Goal: Information Seeking & Learning: Learn about a topic

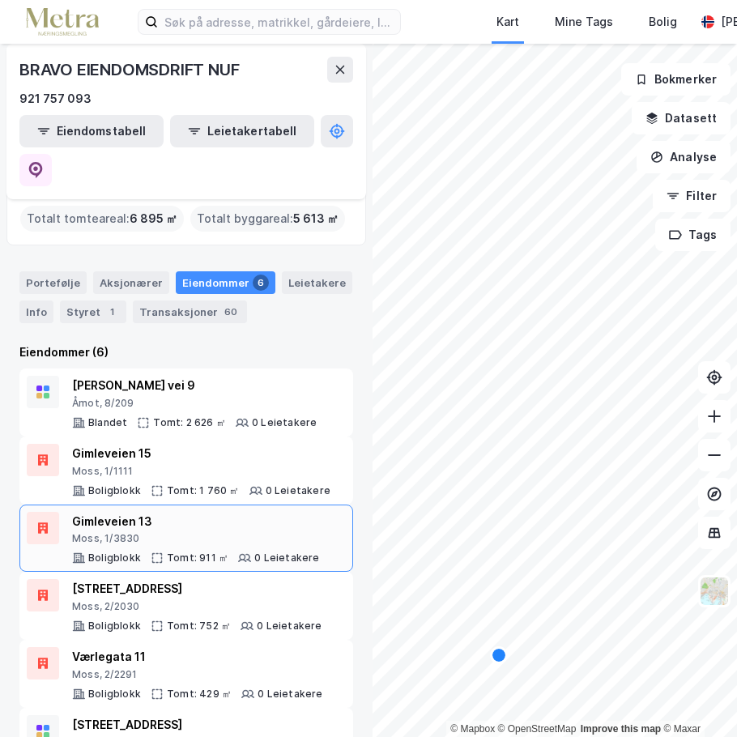
scroll to position [66, 0]
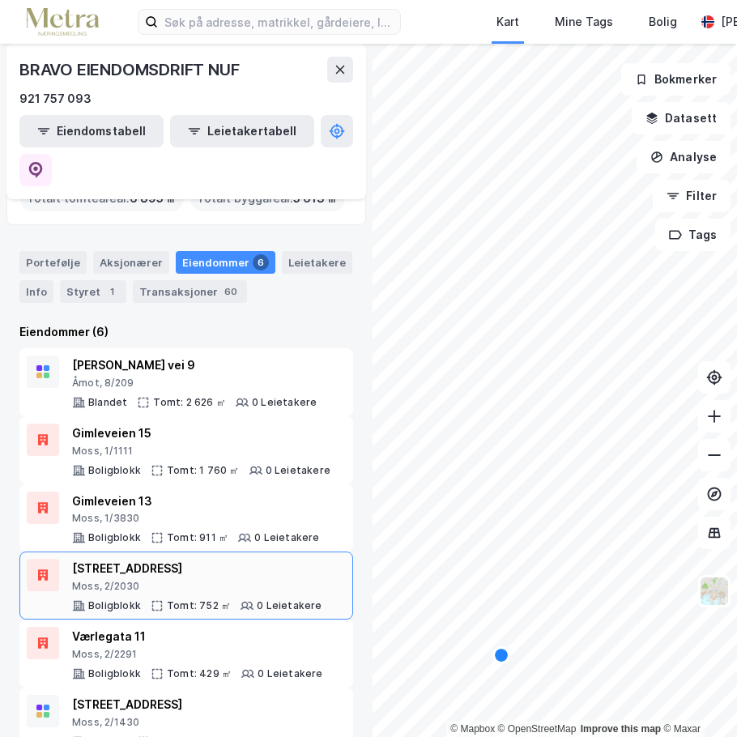
click at [221, 559] on div "[STREET_ADDRESS]" at bounding box center [197, 568] width 250 height 19
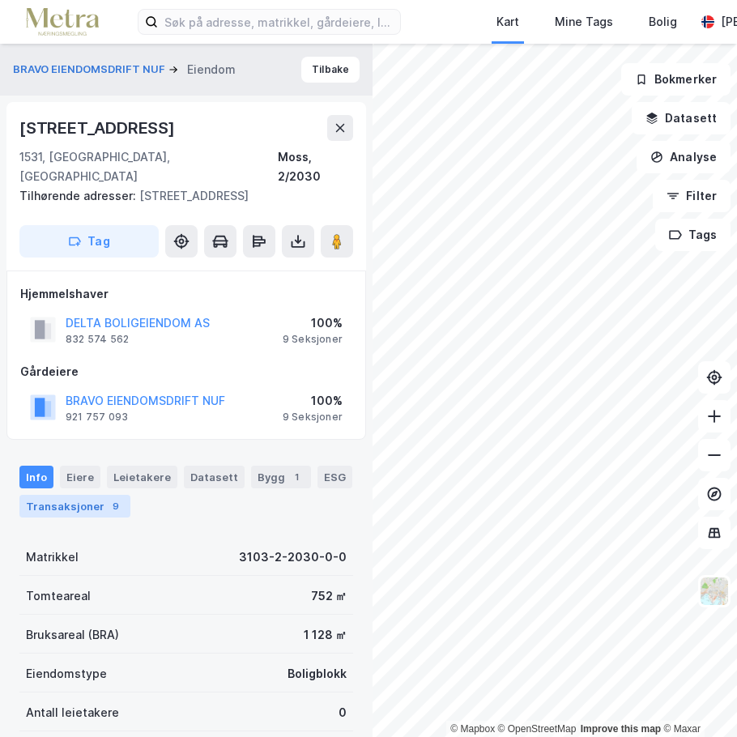
click at [98, 495] on div "Transaksjoner 9" at bounding box center [74, 506] width 111 height 23
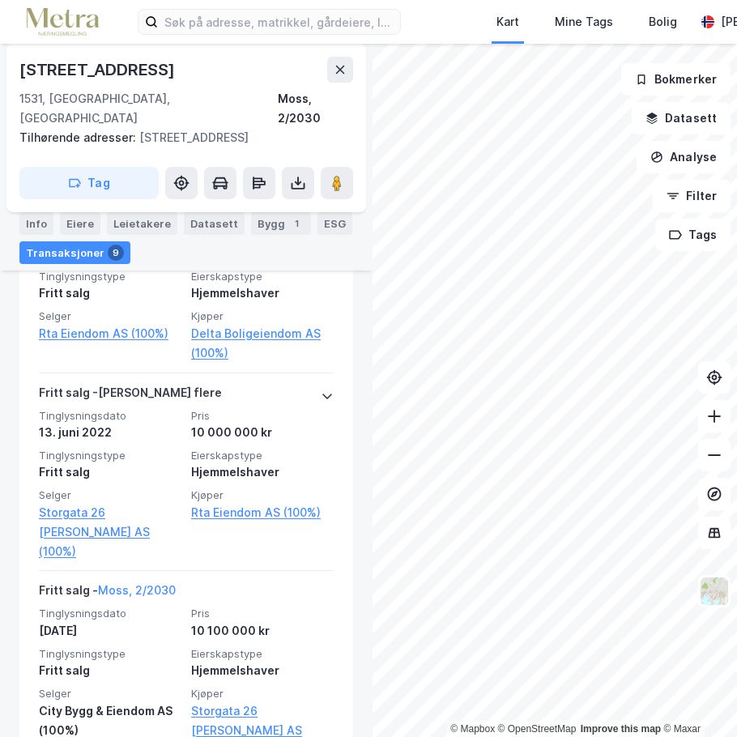
scroll to position [835, 0]
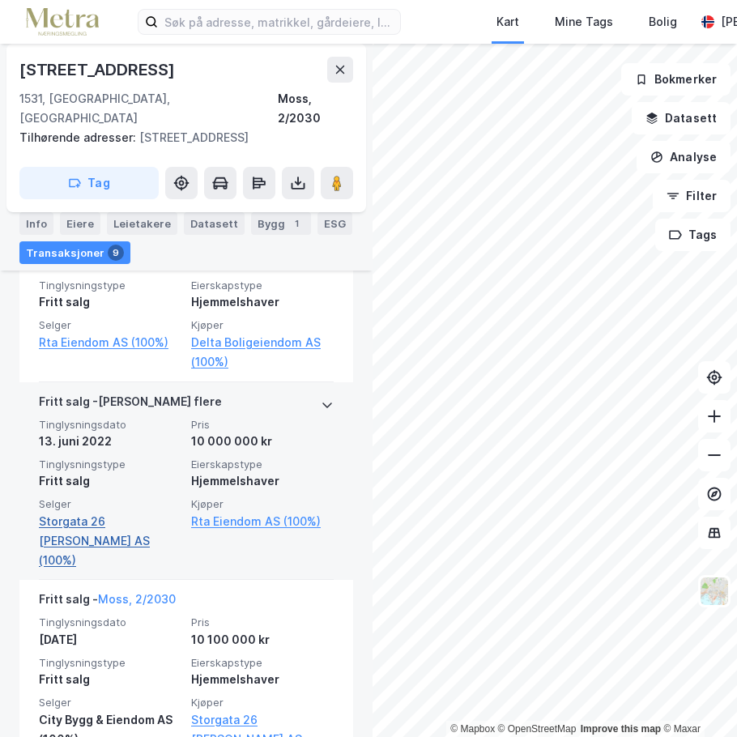
click at [130, 512] on link "Storgata 26 [PERSON_NAME] AS (100%)" at bounding box center [110, 541] width 142 height 58
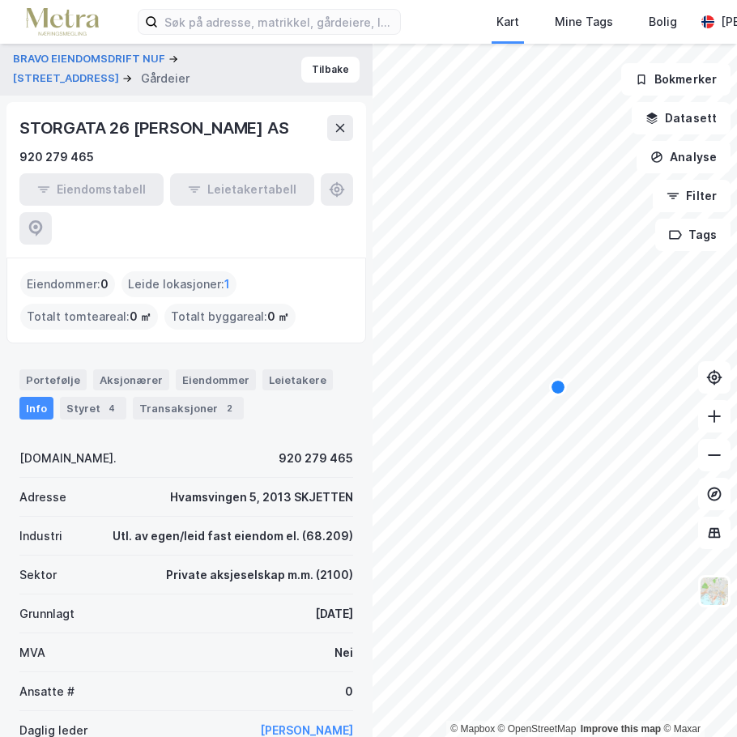
click at [79, 127] on div "STORGATA 26 [PERSON_NAME] AS" at bounding box center [155, 128] width 272 height 26
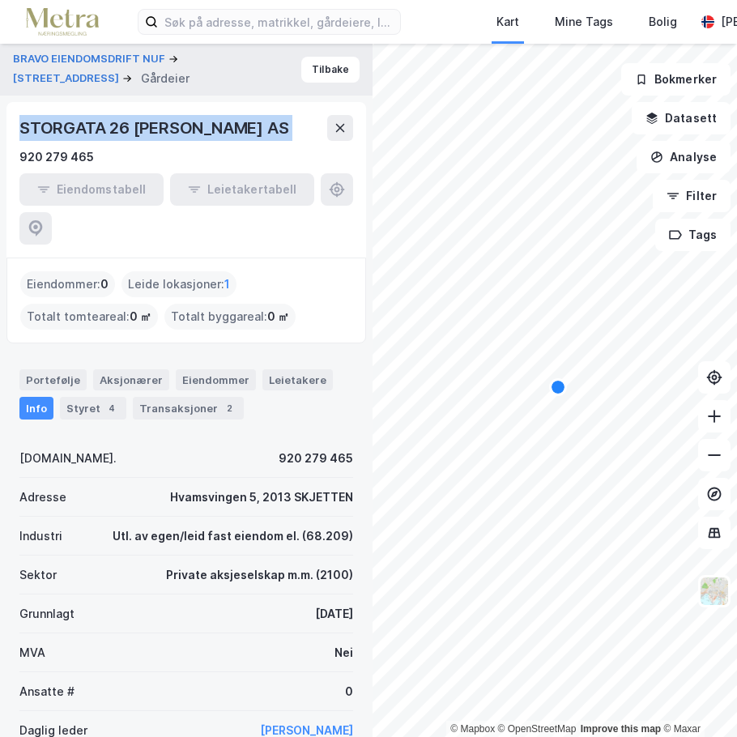
click at [79, 127] on div "STORGATA 26 [PERSON_NAME] AS" at bounding box center [155, 128] width 272 height 26
click at [313, 78] on button "Tilbake" at bounding box center [330, 70] width 58 height 26
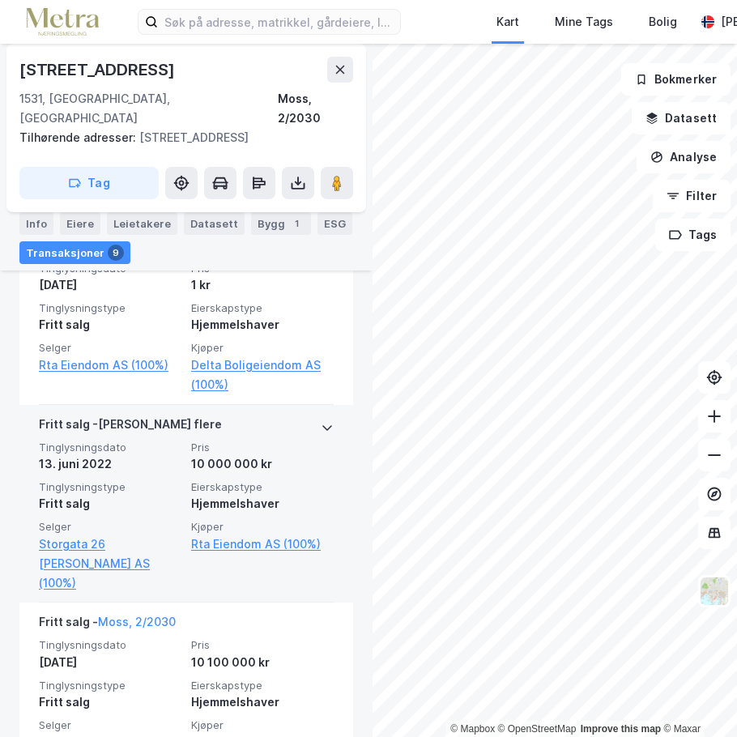
scroll to position [732, 0]
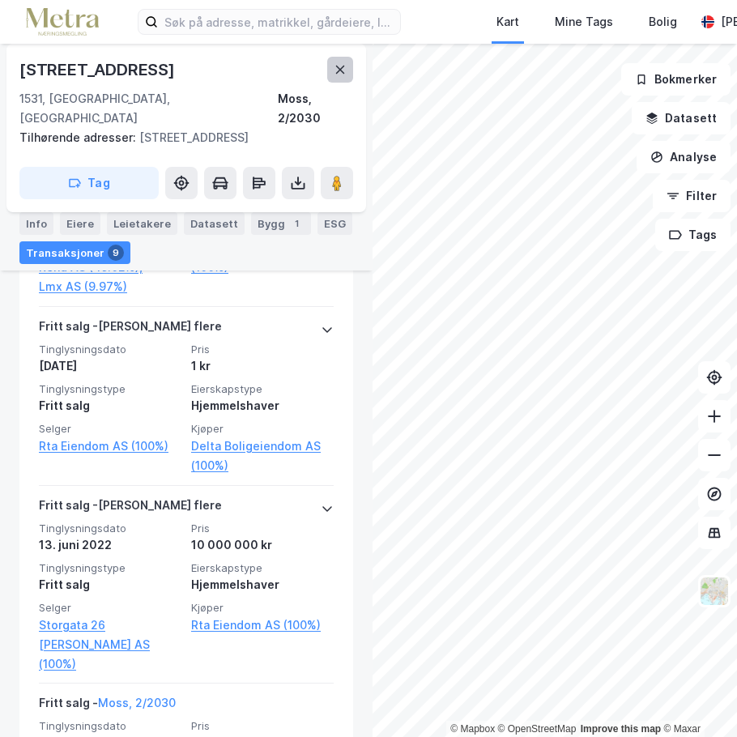
click at [333, 70] on icon at bounding box center [339, 69] width 13 height 13
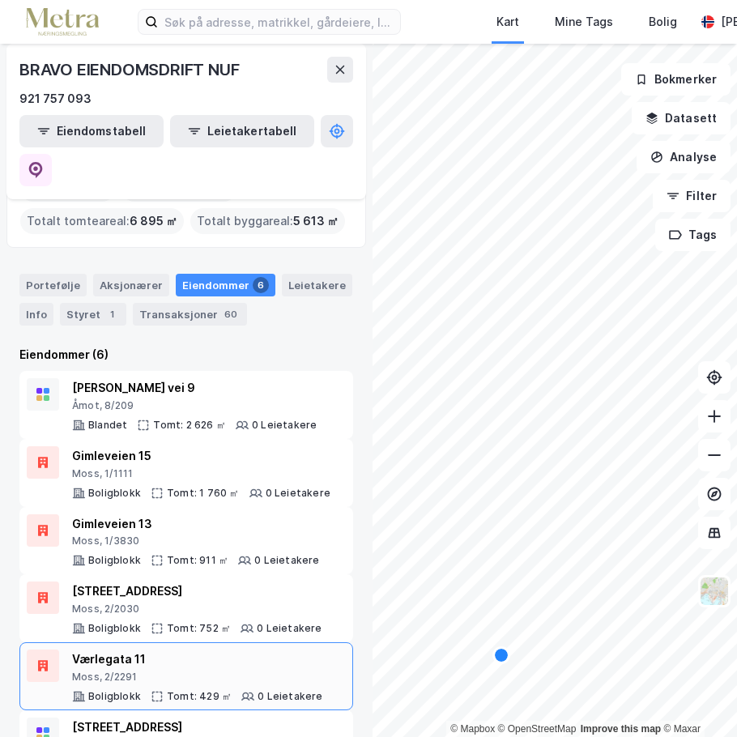
scroll to position [66, 0]
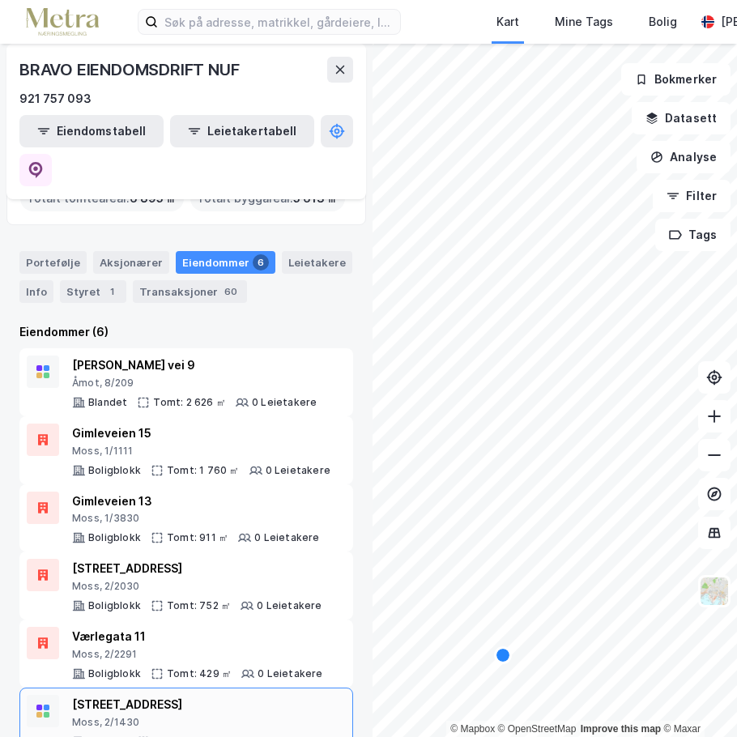
click at [187, 695] on div "[STREET_ADDRESS]" at bounding box center [190, 704] width 236 height 19
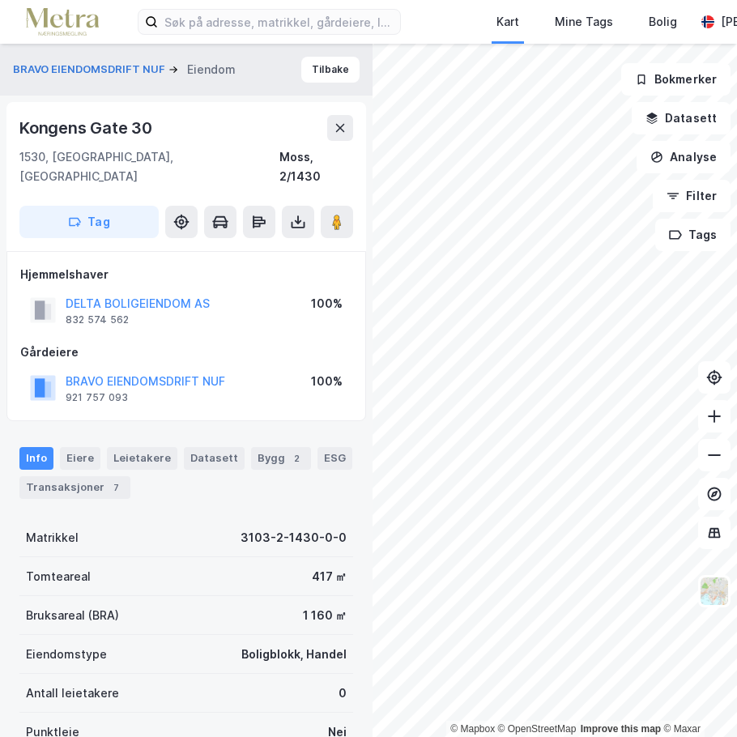
scroll to position [197, 0]
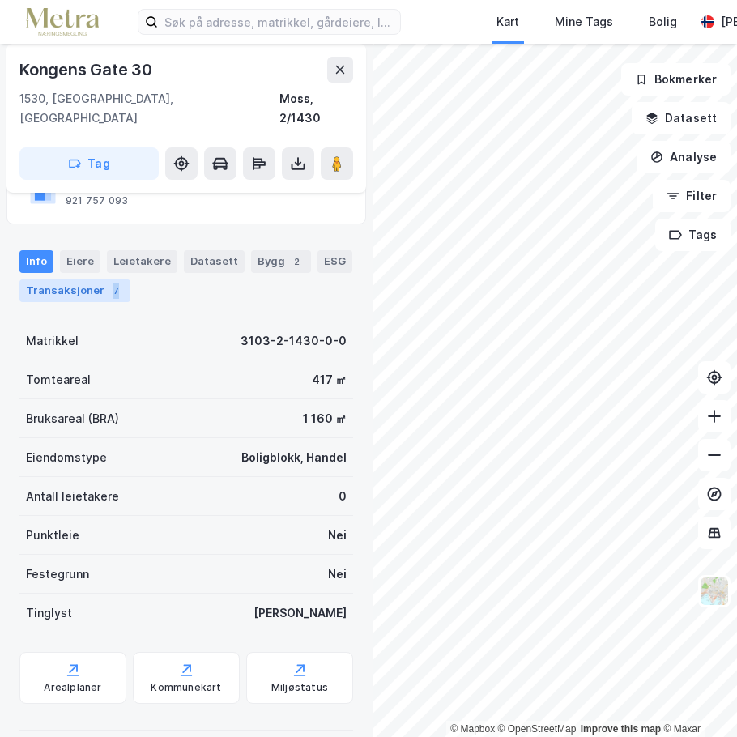
click at [109, 282] on div "7" at bounding box center [116, 290] width 16 height 16
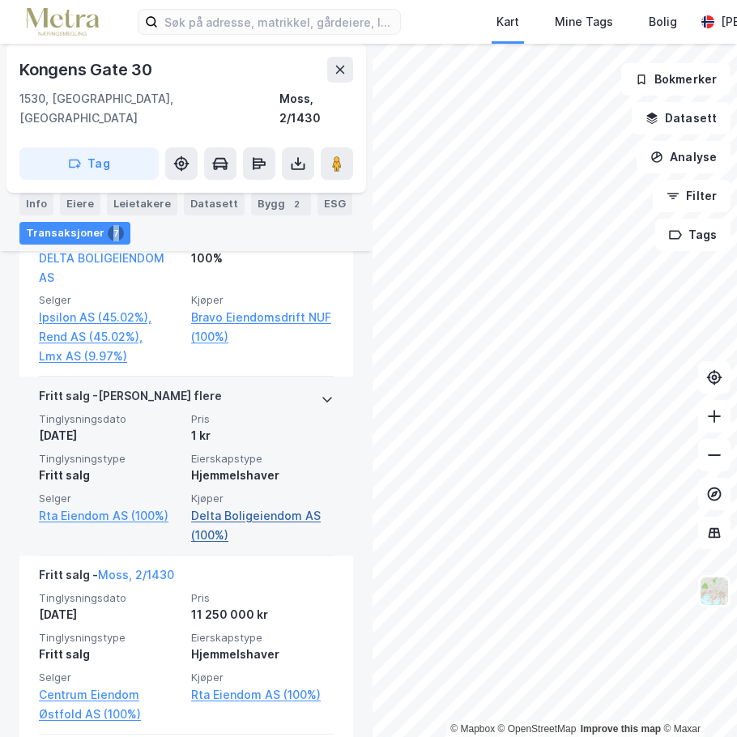
scroll to position [763, 0]
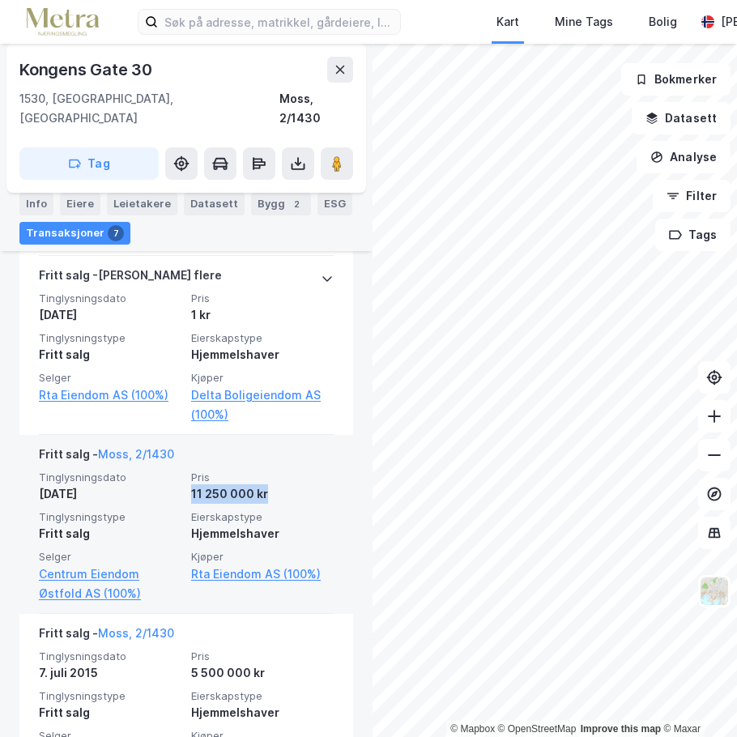
drag, startPoint x: 265, startPoint y: 474, endPoint x: 184, endPoint y: 472, distance: 81.8
click at [184, 472] on div "Tinglysningsdato 23. des. 2022 Pris 11 250 000 kr Tinglysningstype Fritt salg E…" at bounding box center [186, 536] width 295 height 133
copy div "11 250 000 kr"
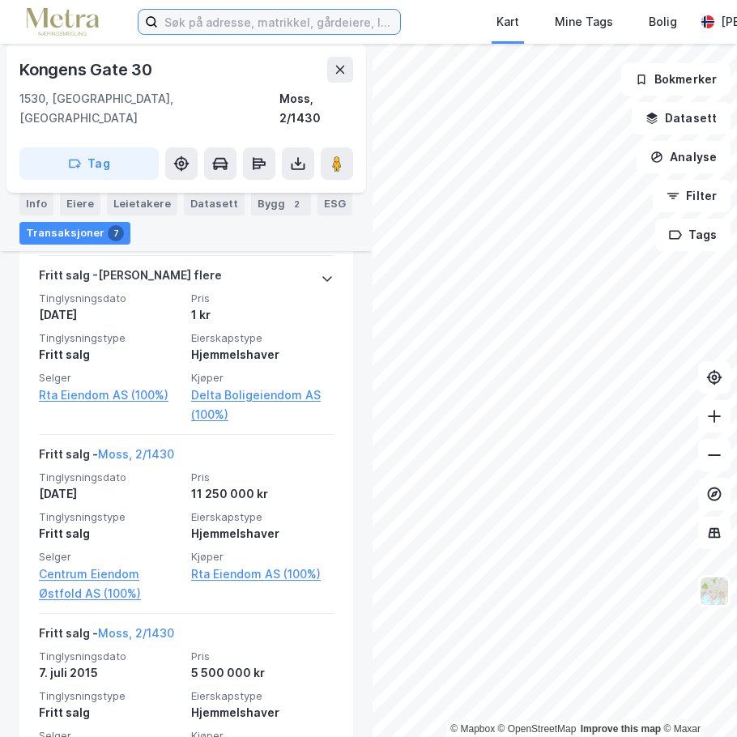
click at [293, 14] on input at bounding box center [279, 22] width 242 height 24
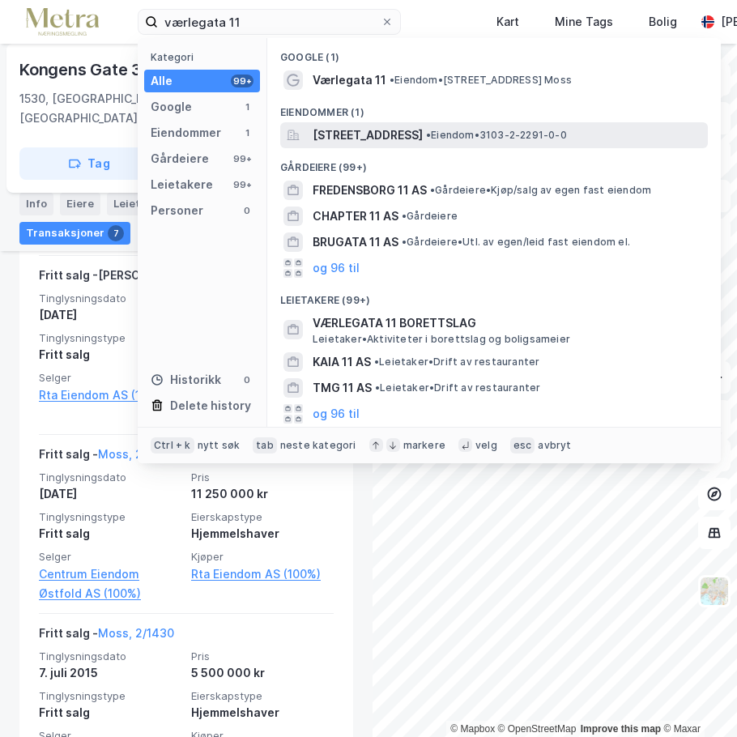
click at [404, 125] on span "[STREET_ADDRESS]" at bounding box center [367, 134] width 110 height 19
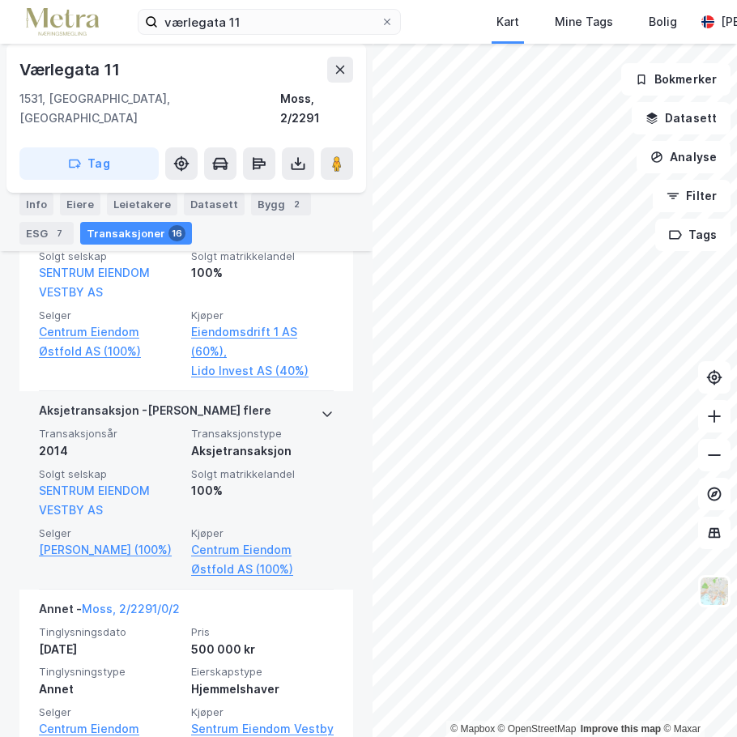
scroll to position [1509, 0]
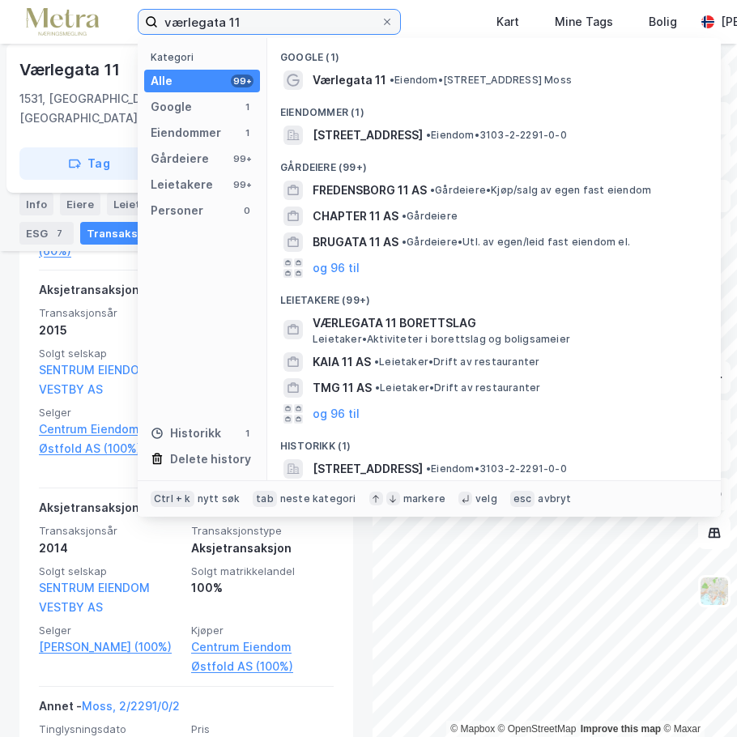
drag, startPoint x: 259, startPoint y: 21, endPoint x: -6, endPoint y: 28, distance: 264.8
click at [0, 28] on html "værlegata 11 Kategori Alle 99+ Google 1 Eiendommer 1 Gårdeiere 99+ Leietakere 9…" at bounding box center [368, 368] width 737 height 737
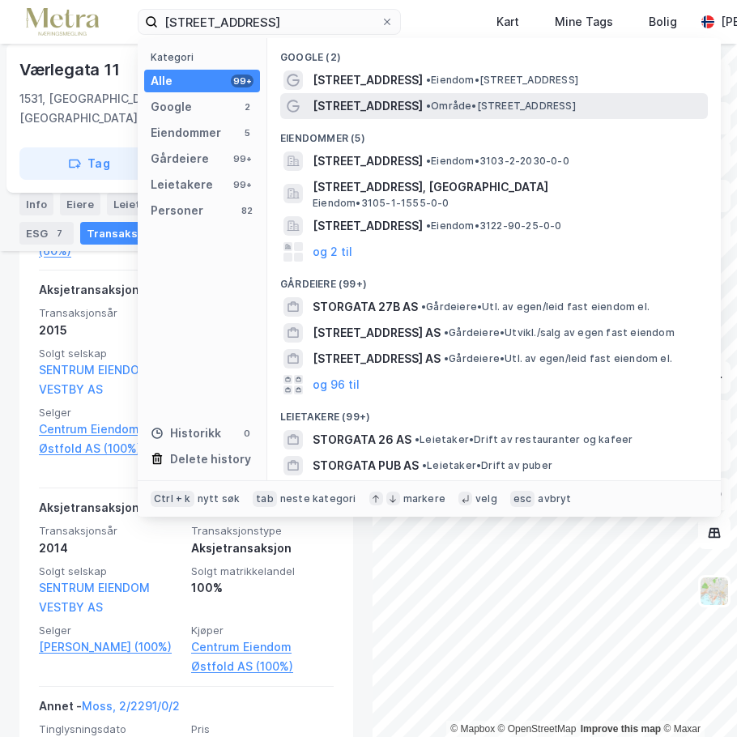
click at [398, 99] on div "Storgata 26B • Område • Storgata 26B, 9900 Kirkenes" at bounding box center [508, 105] width 392 height 19
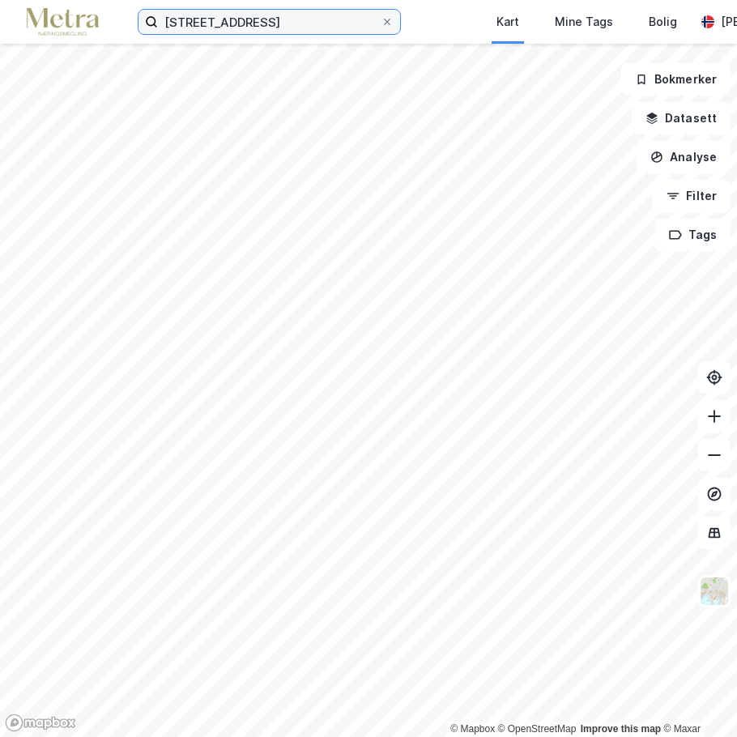
click at [293, 30] on input "storgata 26b" at bounding box center [269, 22] width 223 height 24
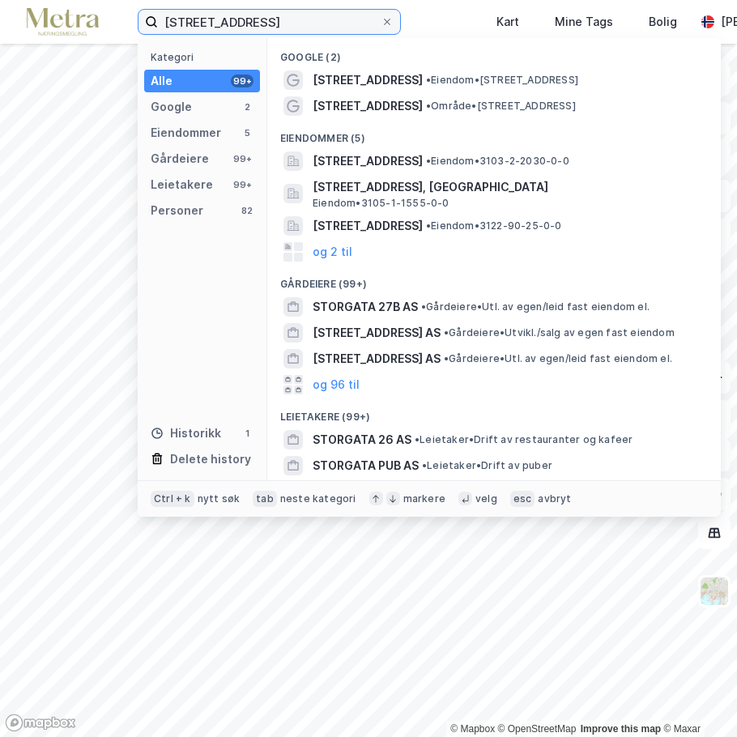
click at [293, 30] on input "storgata 26b" at bounding box center [269, 22] width 223 height 24
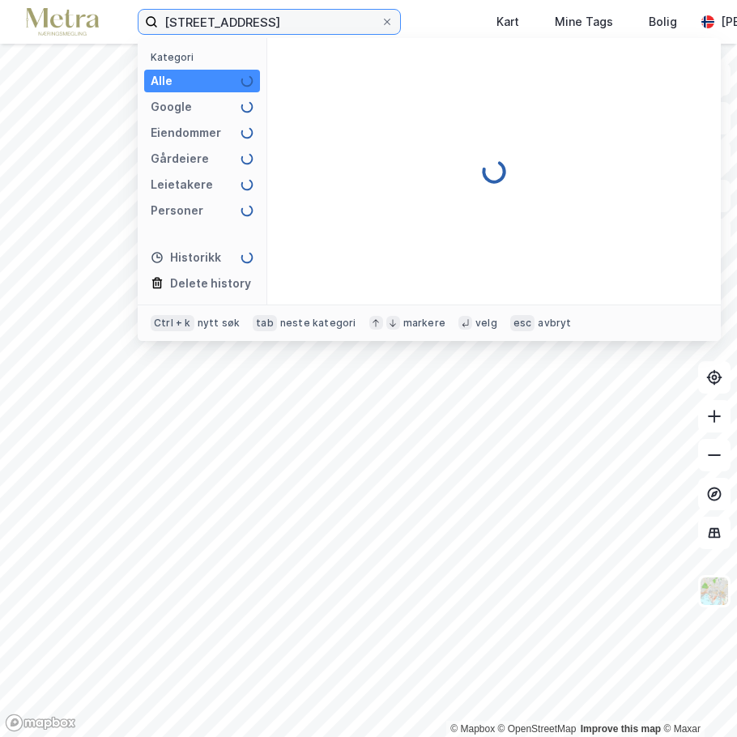
type input "storgata 26b"
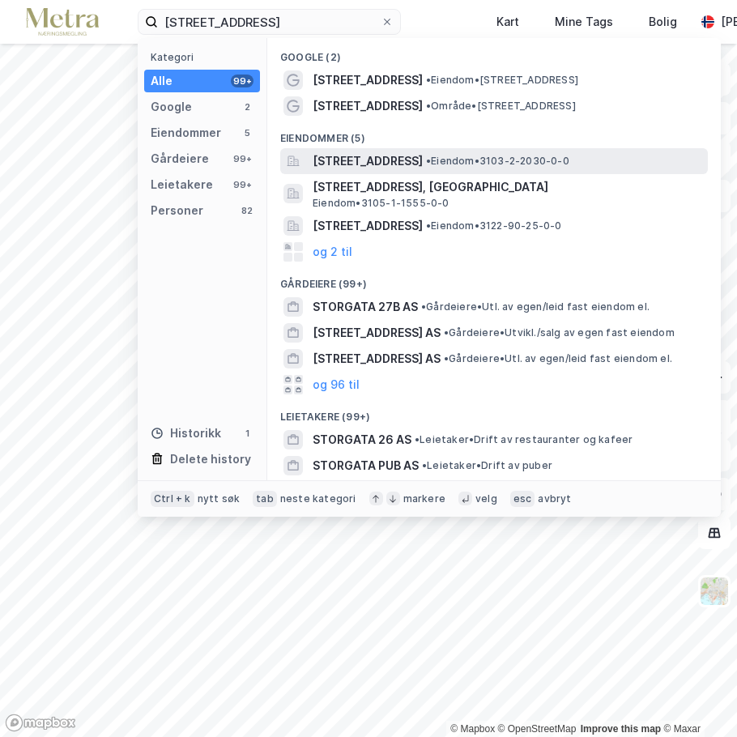
click at [406, 162] on span "Storgata 26B, 1531, MOSS, MOSS" at bounding box center [367, 160] width 110 height 19
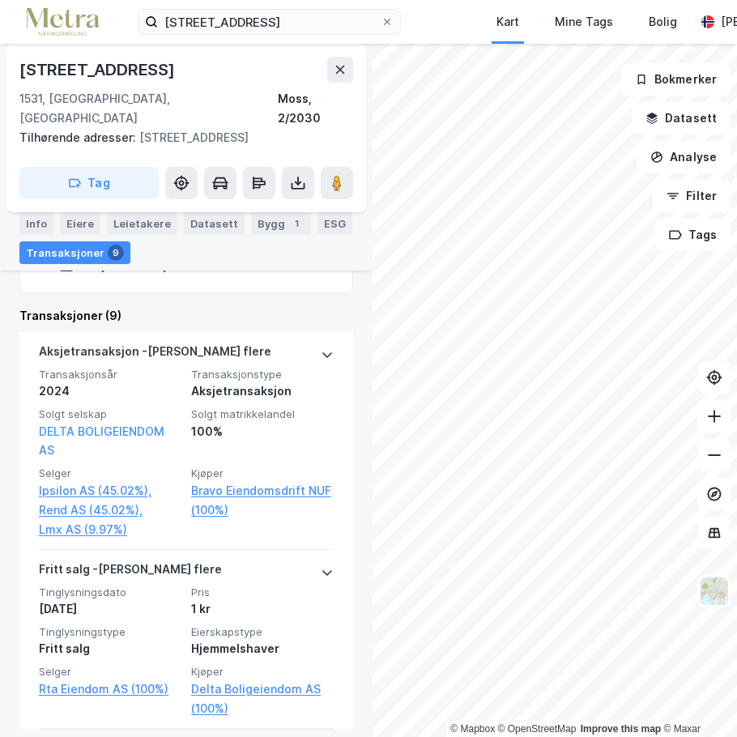
scroll to position [1004, 0]
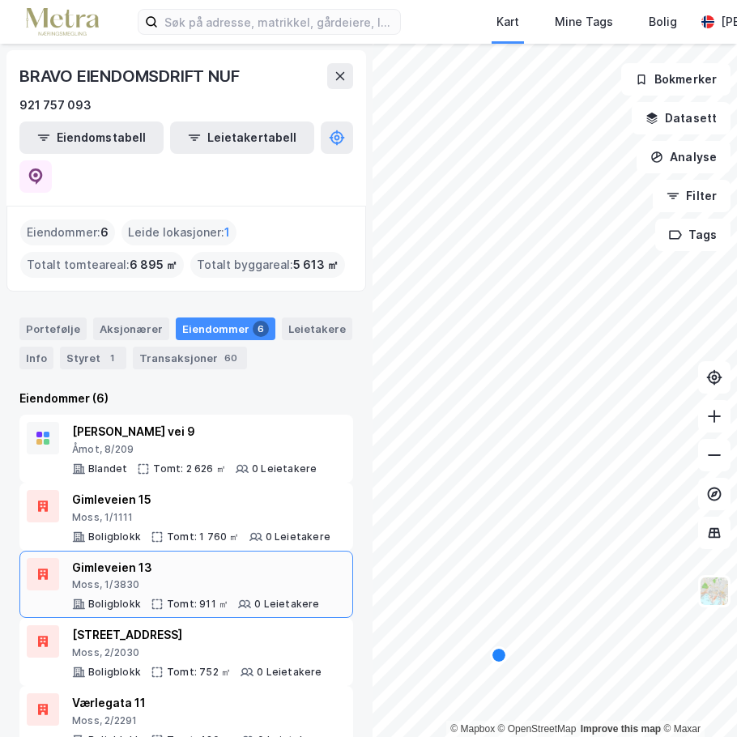
click at [178, 578] on div "Moss, 1/3830" at bounding box center [196, 584] width 248 height 13
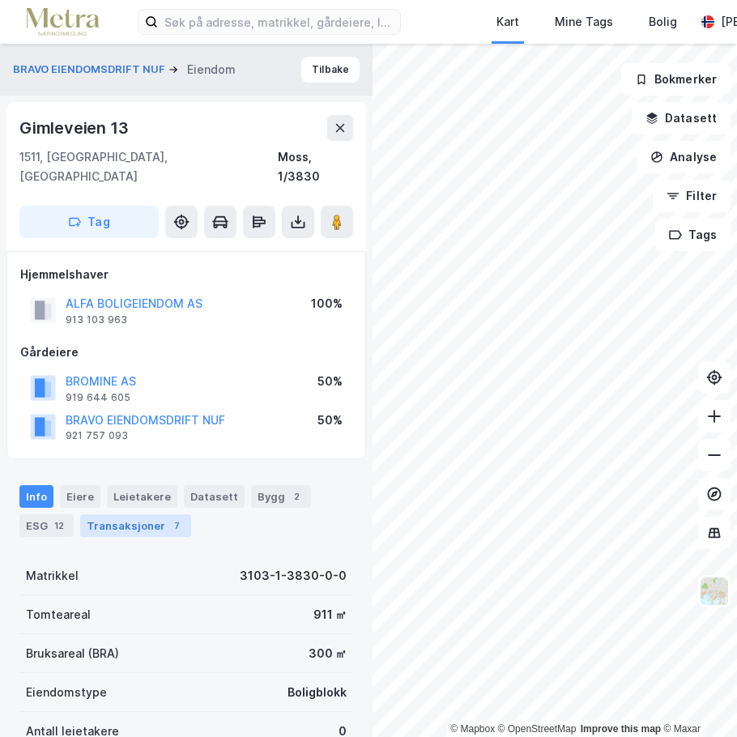
click at [151, 516] on div "Transaksjoner 7" at bounding box center [135, 525] width 111 height 23
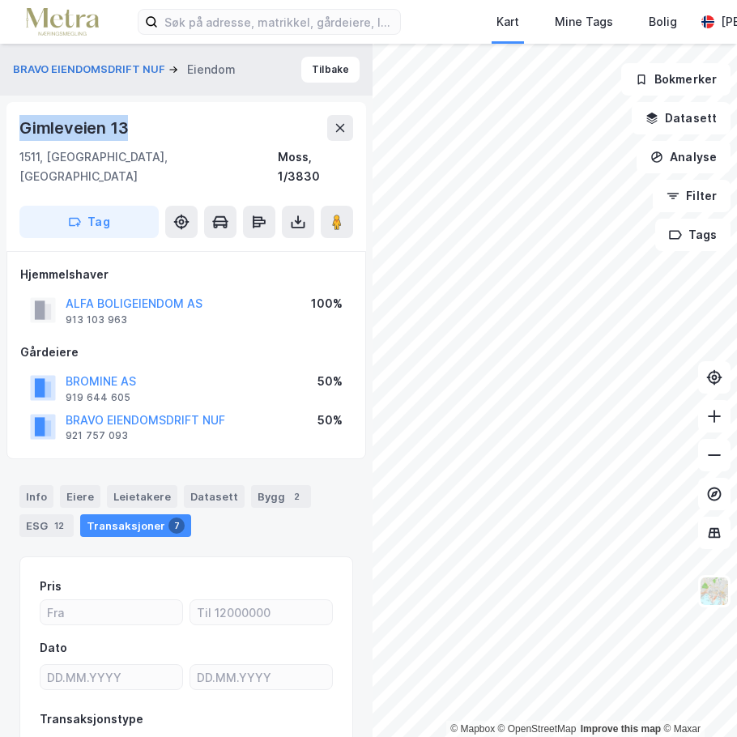
drag, startPoint x: 166, startPoint y: 124, endPoint x: 12, endPoint y: 130, distance: 153.9
click at [13, 130] on div "[STREET_ADDRESS]" at bounding box center [185, 176] width 359 height 149
copy div "Gimleveien 13"
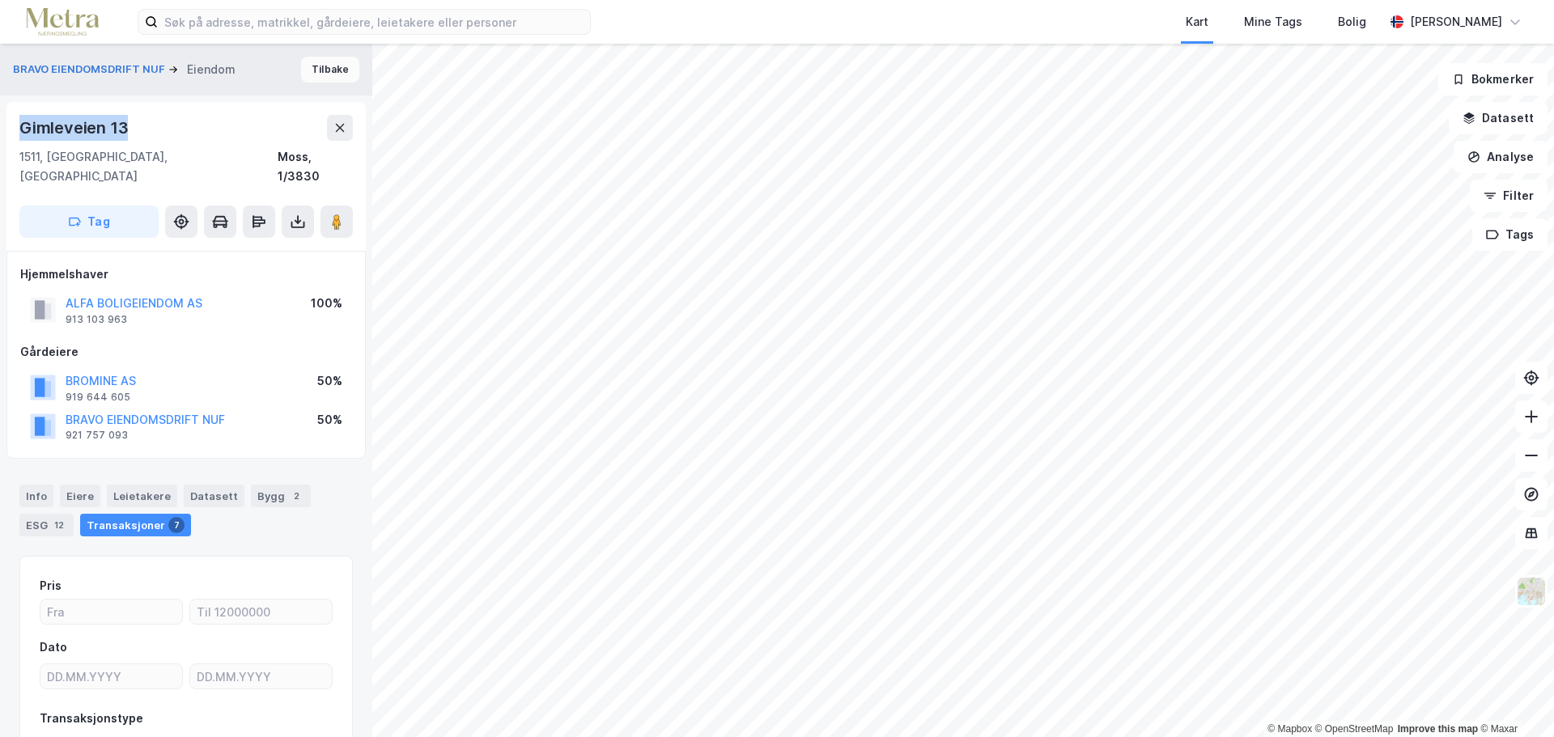
click at [327, 68] on button "Tilbake" at bounding box center [330, 70] width 58 height 26
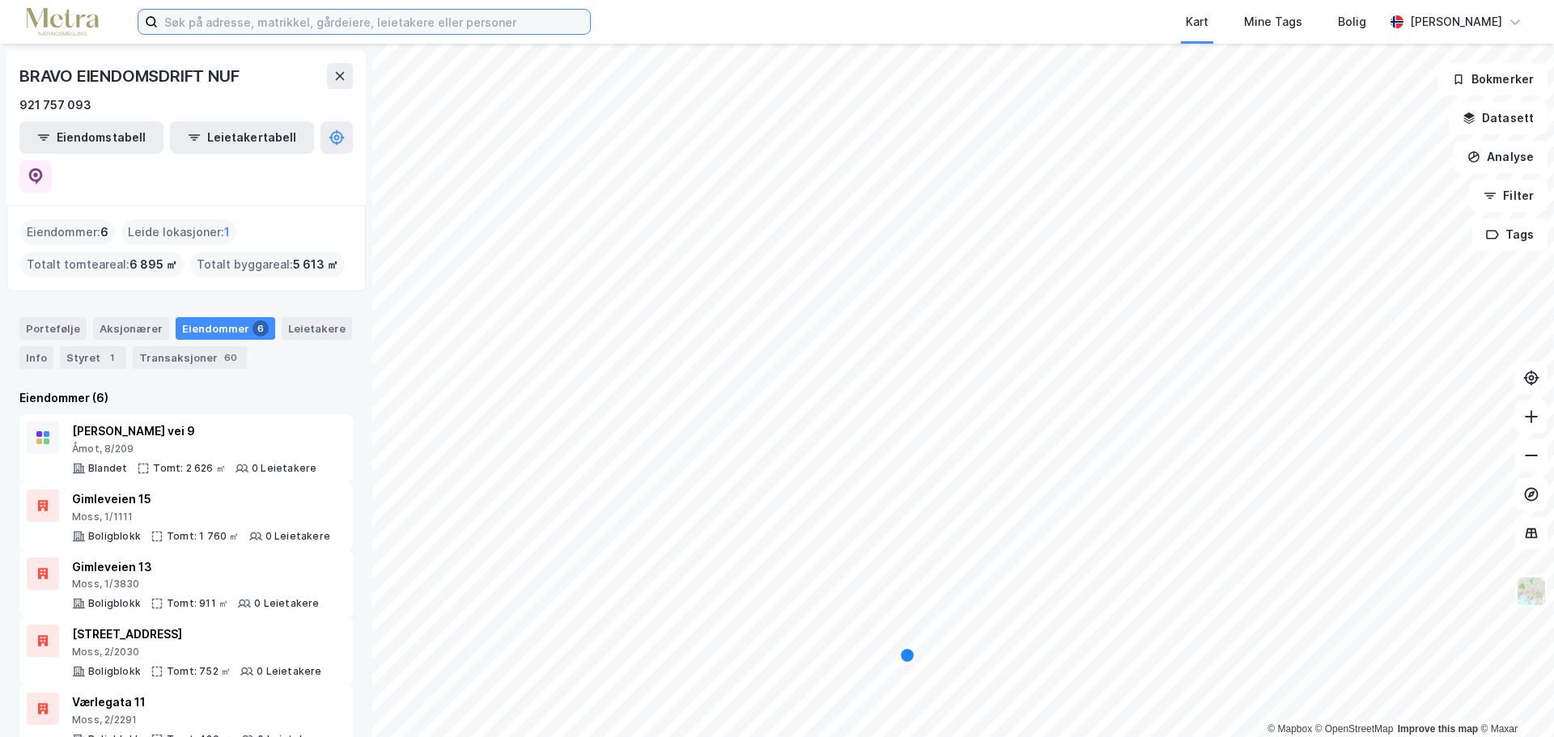
click at [322, 25] on input at bounding box center [374, 22] width 432 height 24
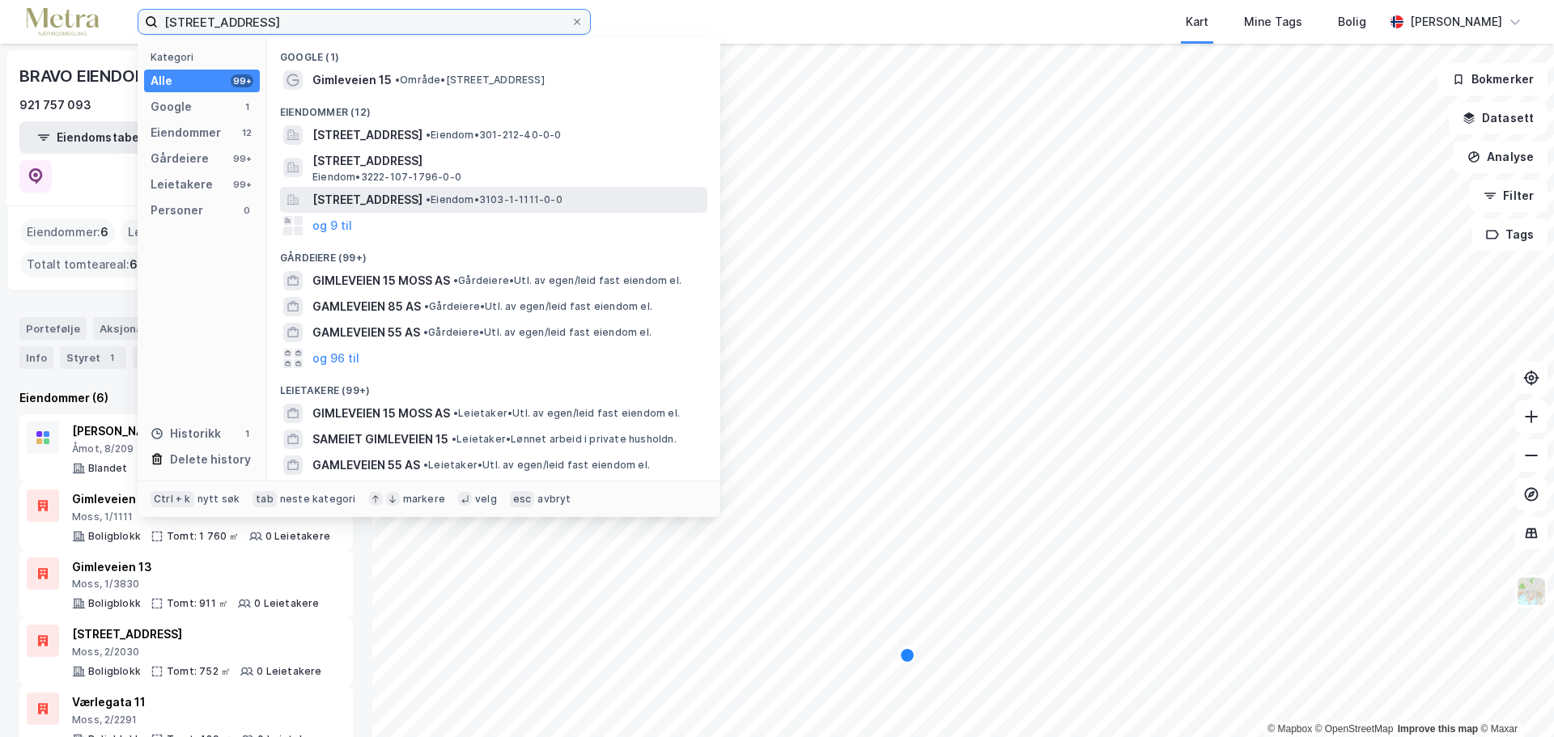
type input "gimleveien 15"
click at [547, 198] on span "• Eiendom • 3103-1-1111-0-0" at bounding box center [494, 199] width 137 height 13
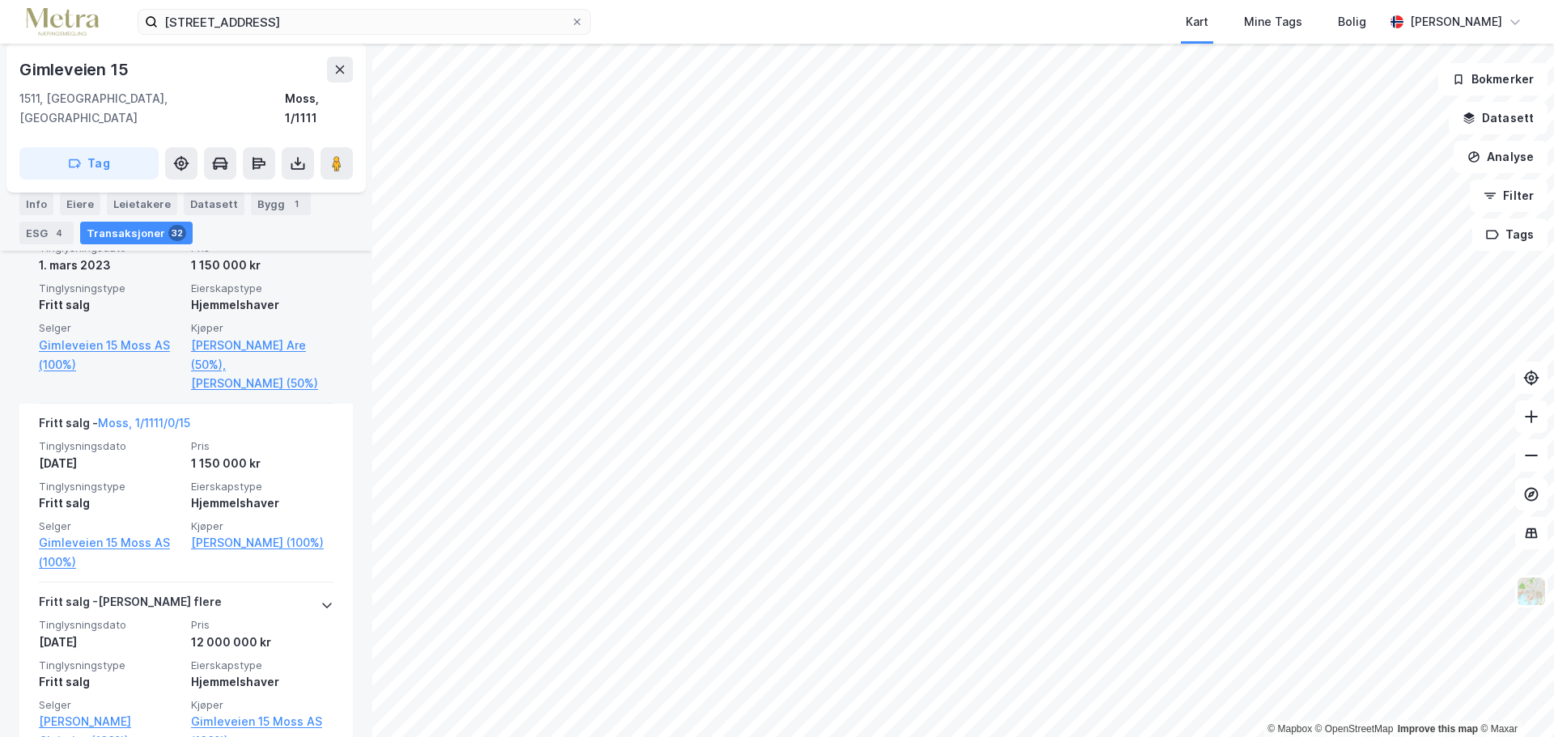
scroll to position [5261, 0]
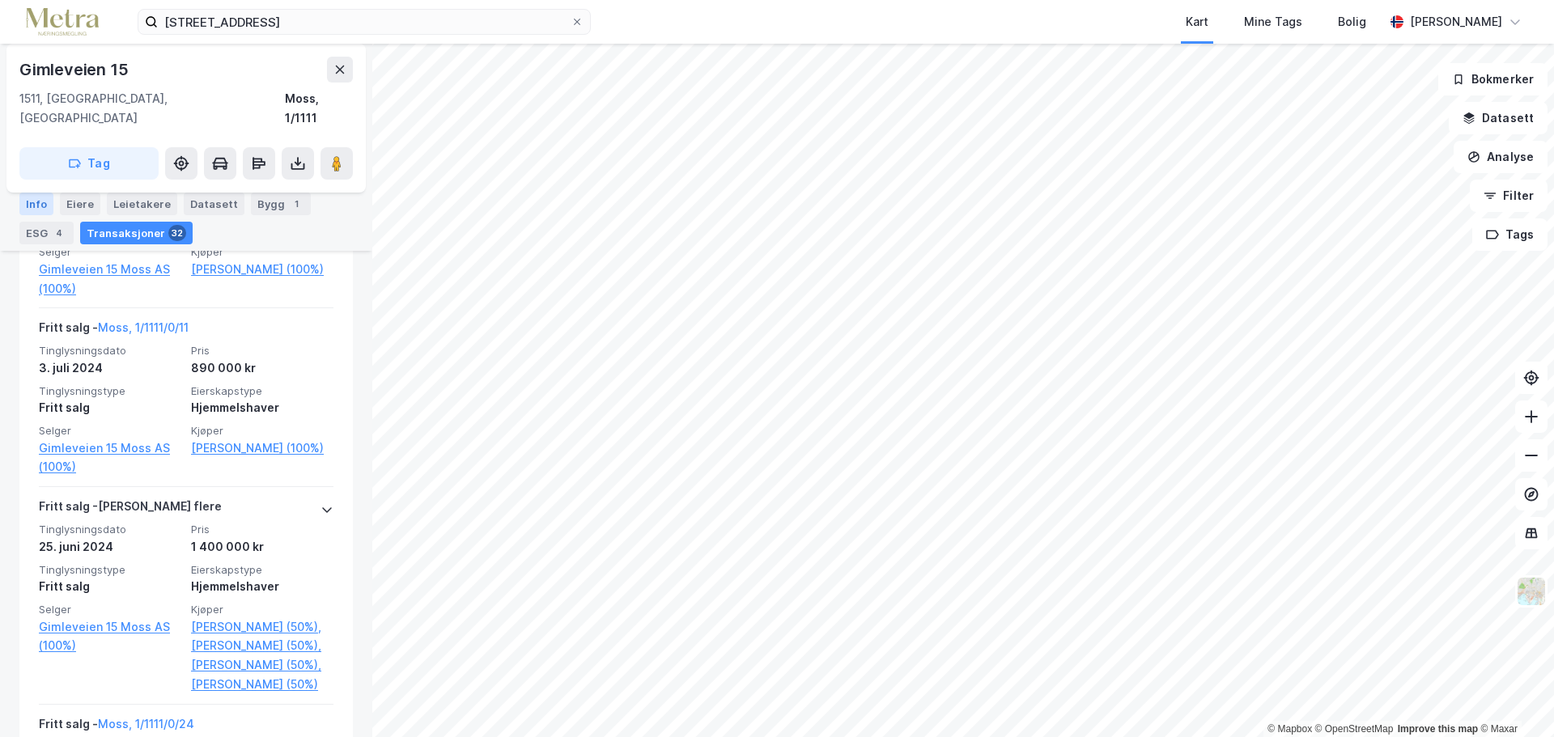
click at [44, 201] on div "Info" at bounding box center [36, 204] width 34 height 23
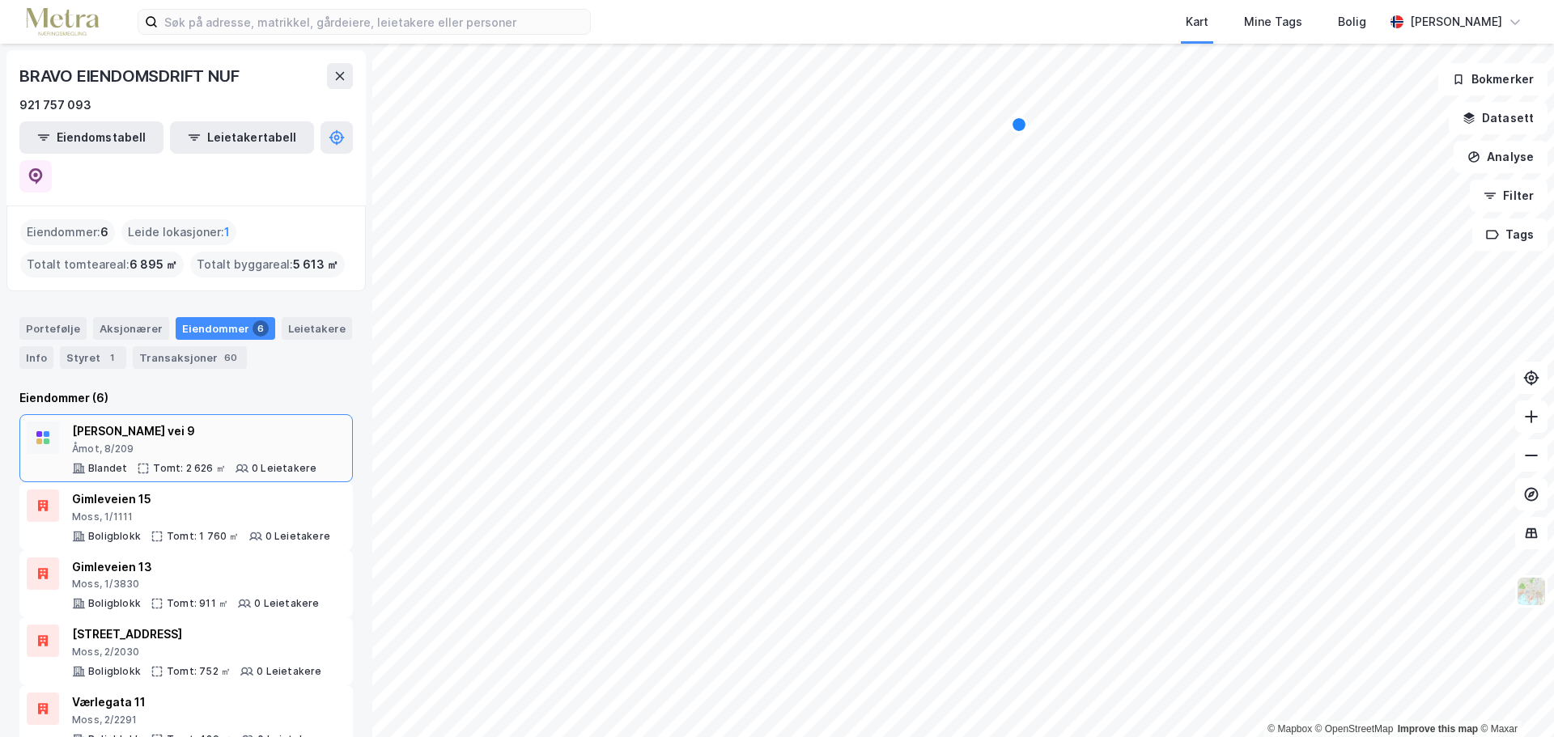
click at [159, 422] on div "[PERSON_NAME] vei 9" at bounding box center [194, 431] width 244 height 19
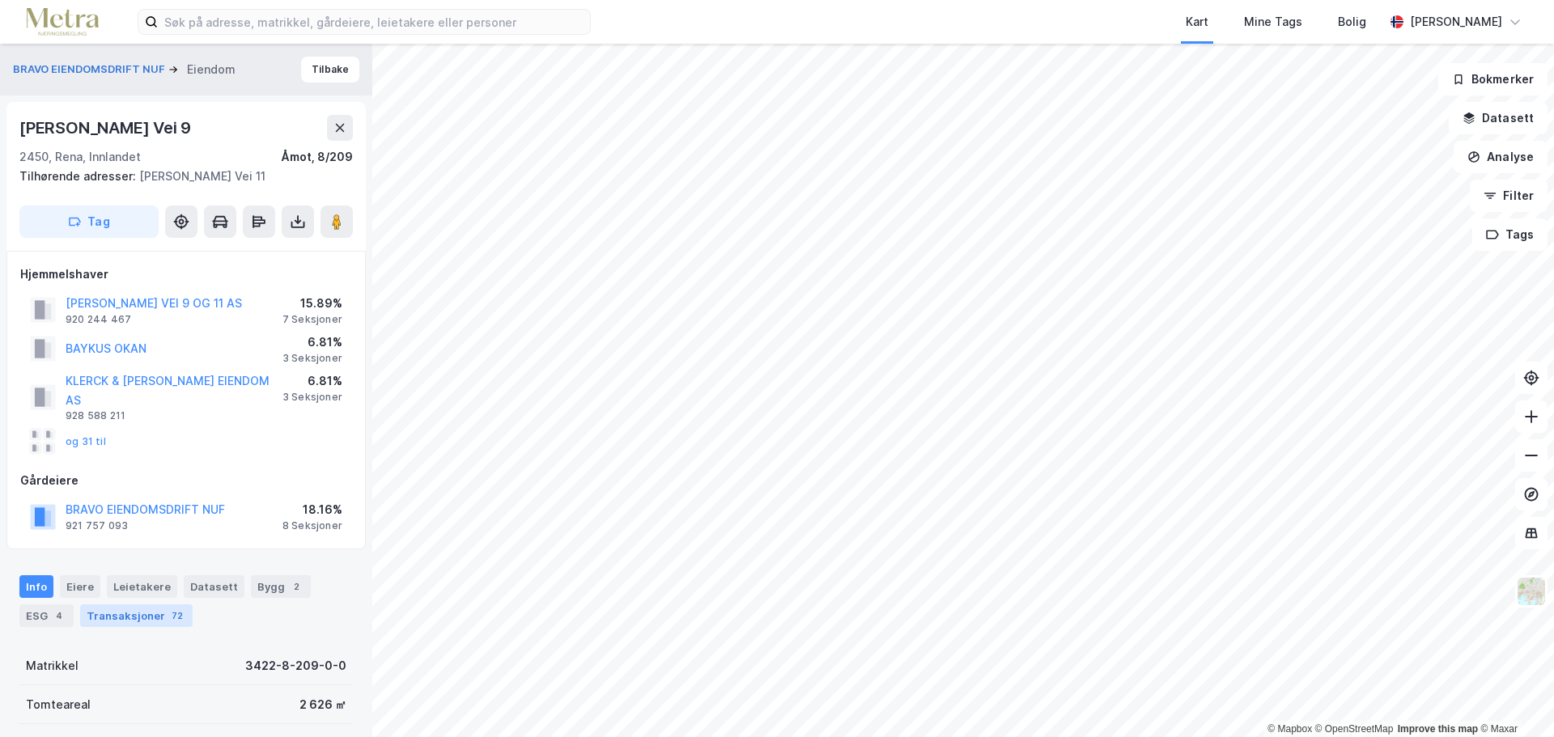
drag, startPoint x: 147, startPoint y: 596, endPoint x: 157, endPoint y: 585, distance: 14.9
click at [146, 605] on div "Transaksjoner 72" at bounding box center [136, 616] width 113 height 23
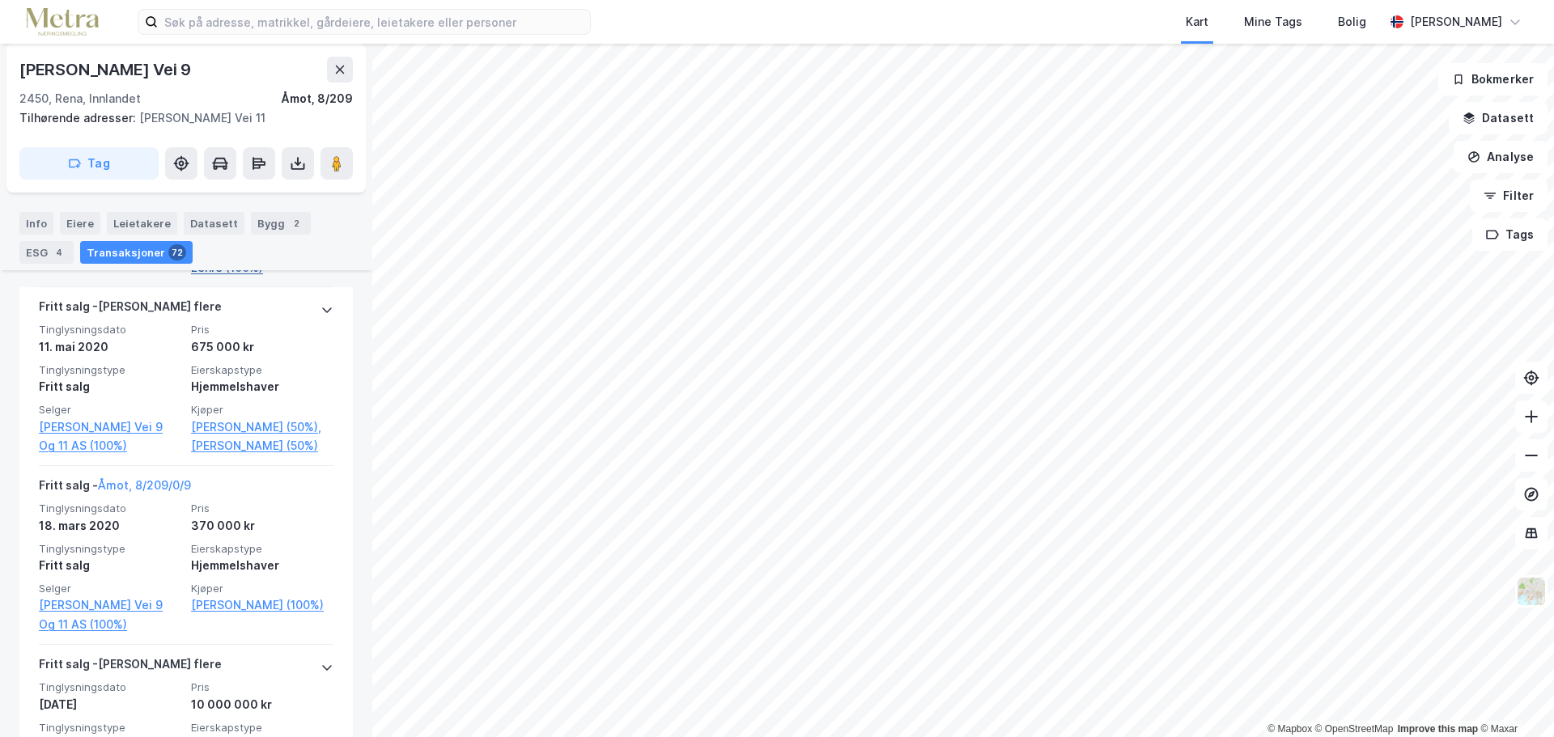
scroll to position [12909, 0]
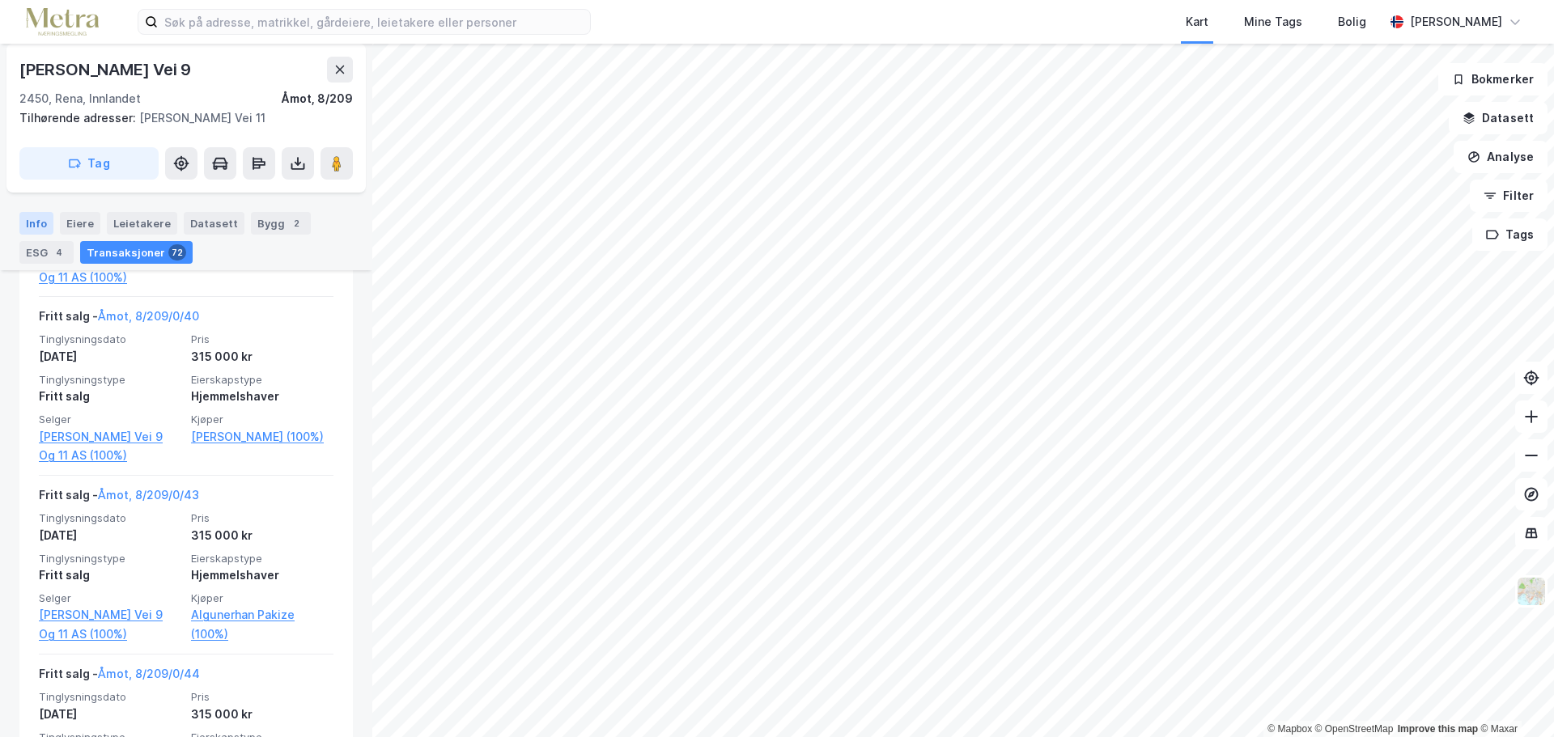
click at [32, 219] on div "Info" at bounding box center [36, 223] width 34 height 23
